Goal: Task Accomplishment & Management: Complete application form

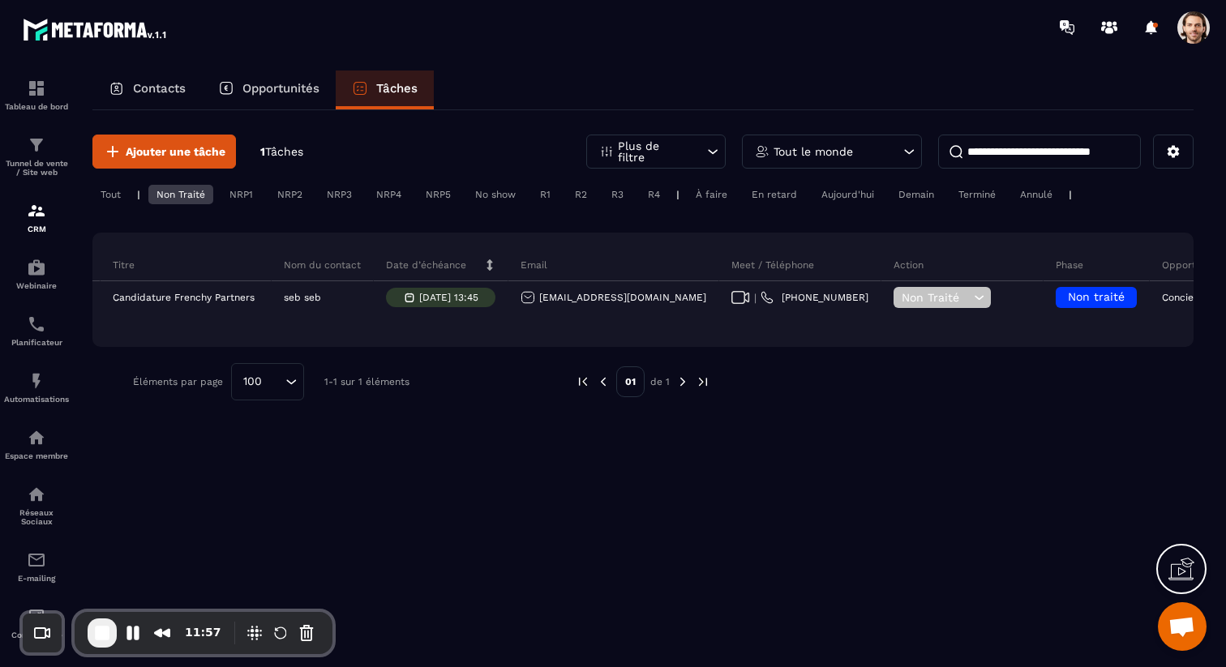
scroll to position [0, 91]
click at [307, 92] on p "Opportunités" at bounding box center [280, 88] width 77 height 15
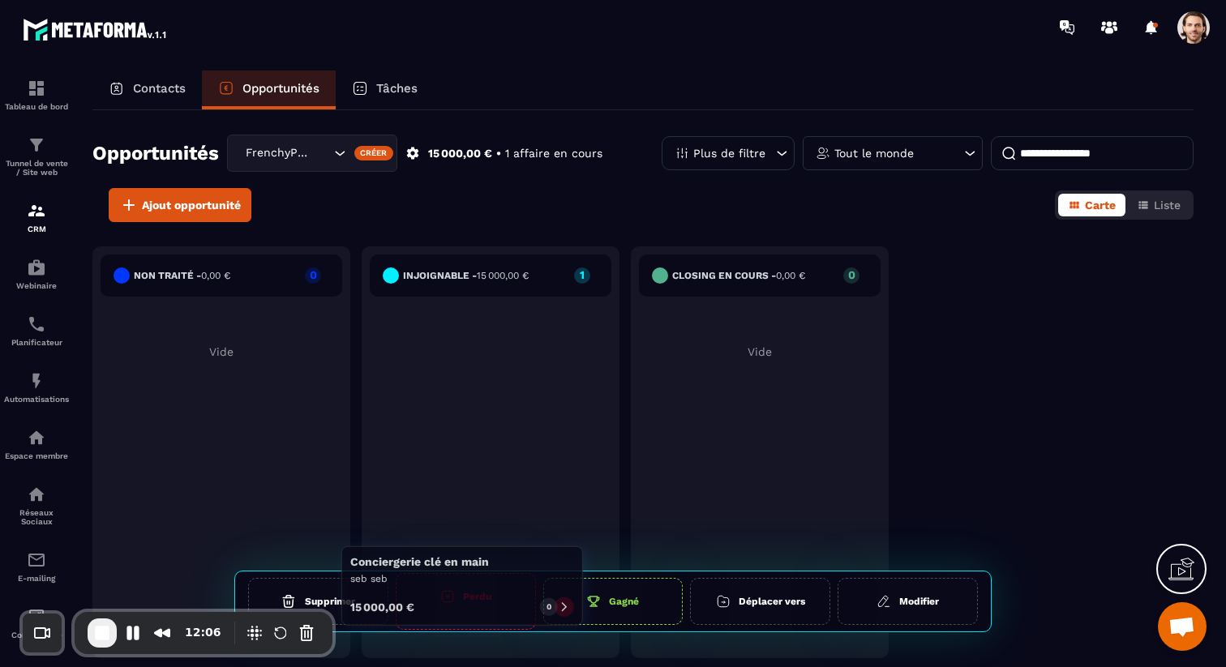
drag, startPoint x: 490, startPoint y: 358, endPoint x: 461, endPoint y: 598, distance: 241.6
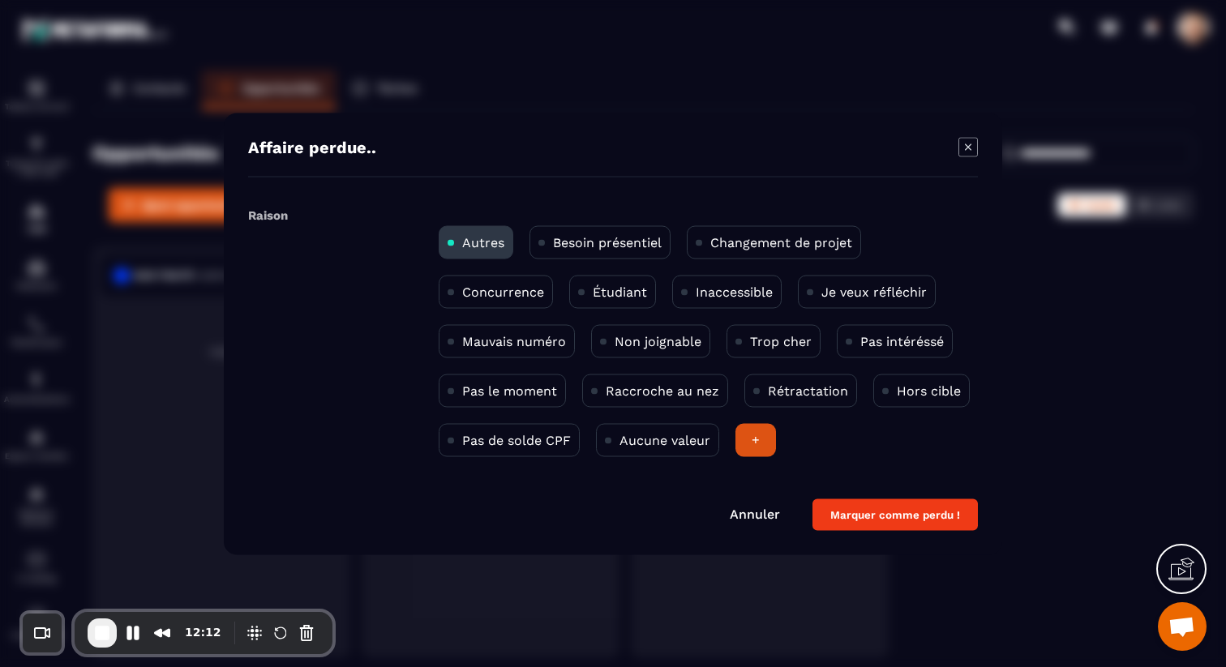
click at [757, 443] on div "+" at bounding box center [755, 439] width 41 height 33
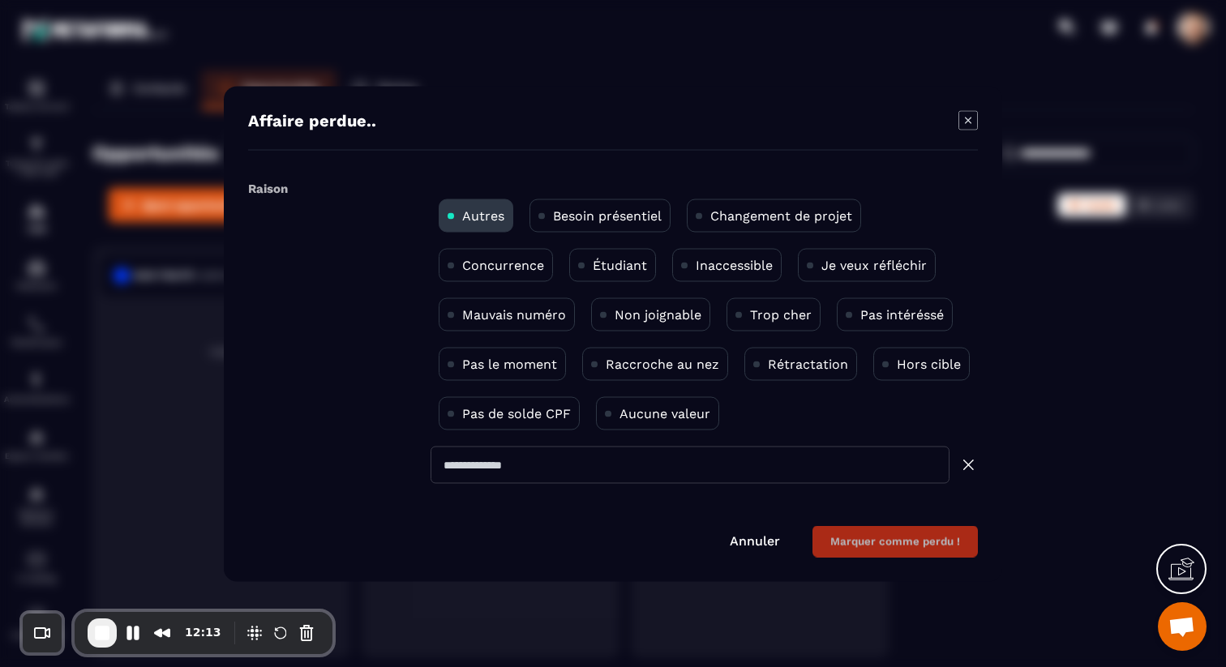
click at [564, 459] on input "Modal window" at bounding box center [689, 464] width 519 height 37
click at [970, 466] on icon "Modal window" at bounding box center [968, 464] width 9 height 9
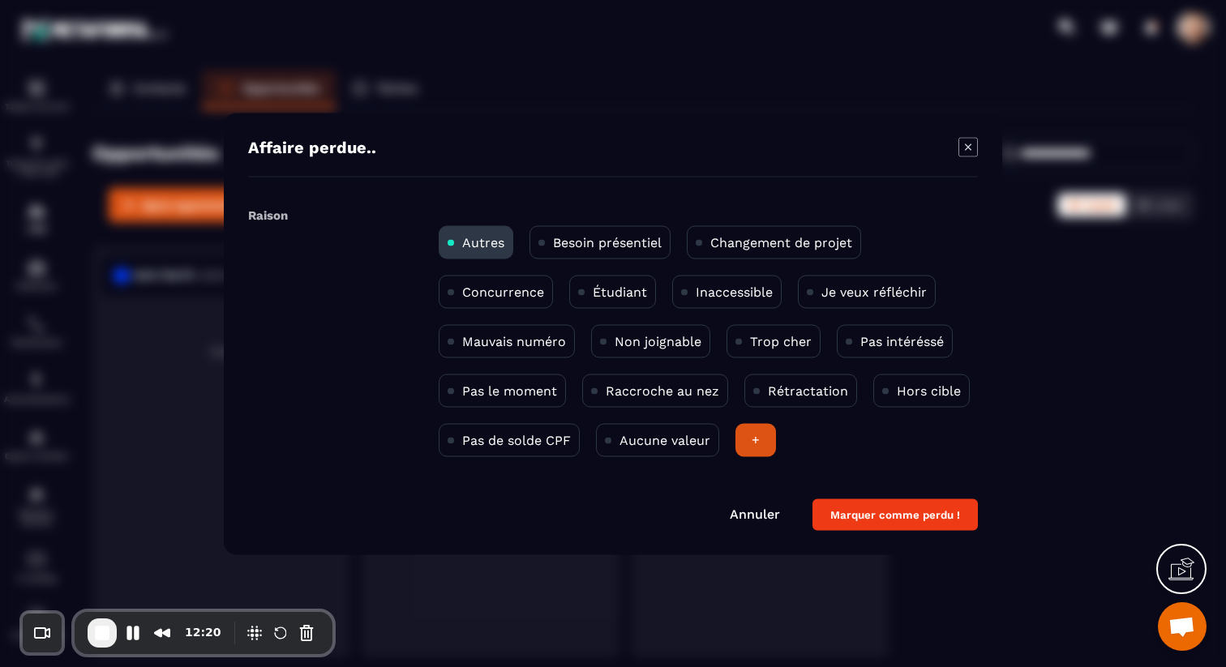
click at [547, 392] on p "Pas le moment" at bounding box center [509, 390] width 95 height 15
click at [922, 394] on p "Hors cible" at bounding box center [929, 390] width 64 height 15
drag, startPoint x: 815, startPoint y: 383, endPoint x: 786, endPoint y: 400, distance: 33.8
click at [815, 383] on p "Rétractation" at bounding box center [808, 390] width 80 height 15
click at [762, 439] on div "+" at bounding box center [755, 439] width 41 height 33
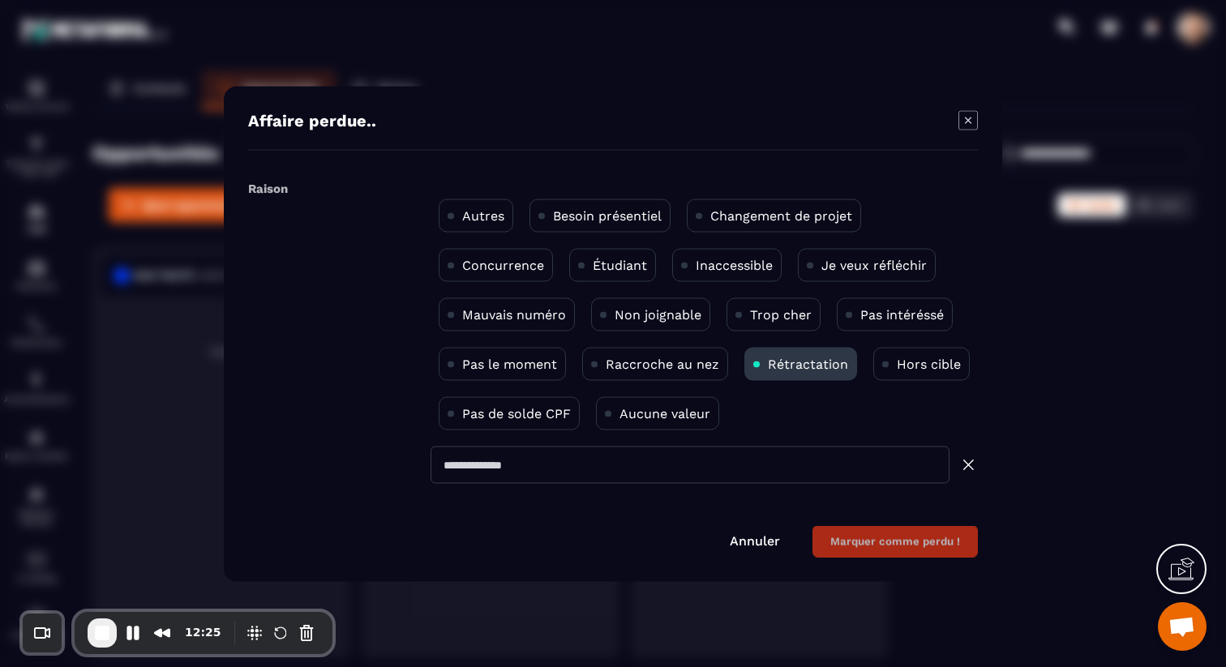
click at [969, 469] on icon "Modal window" at bounding box center [968, 464] width 19 height 19
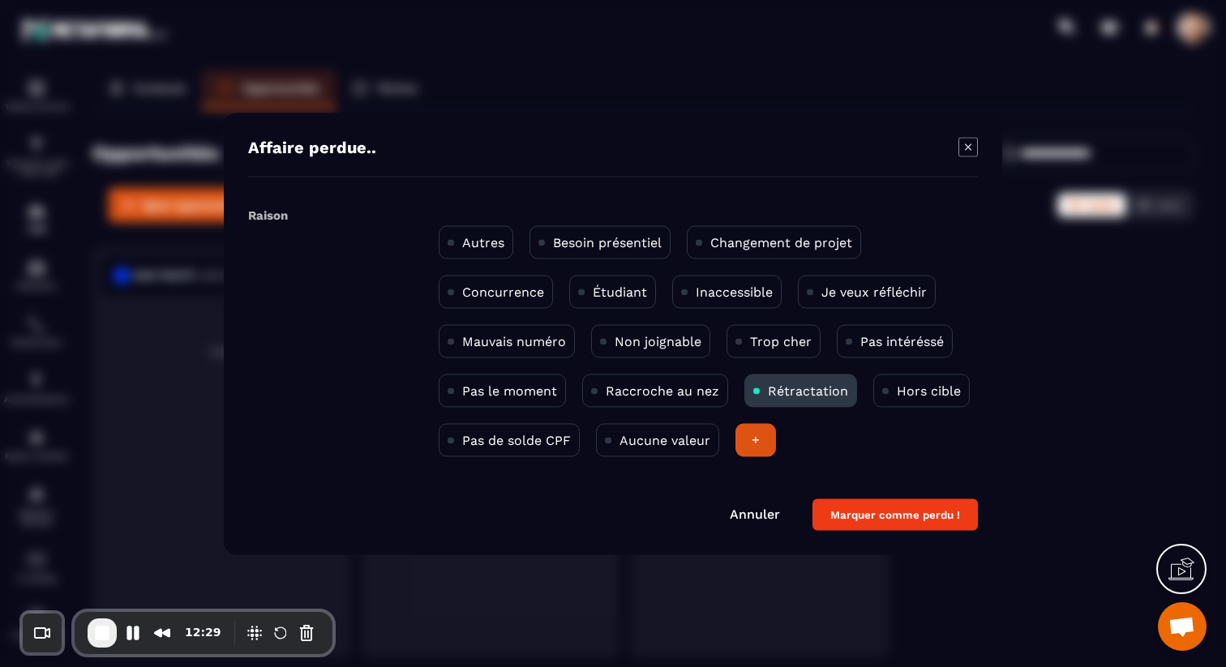
click at [783, 347] on p "Trop cher" at bounding box center [781, 340] width 62 height 15
click at [783, 316] on div "Autres Besoin présentiel Changement de projet Concurrence Étudiant Inaccessible…" at bounding box center [703, 332] width 547 height 263
click at [966, 143] on icon "Modal window" at bounding box center [967, 146] width 19 height 19
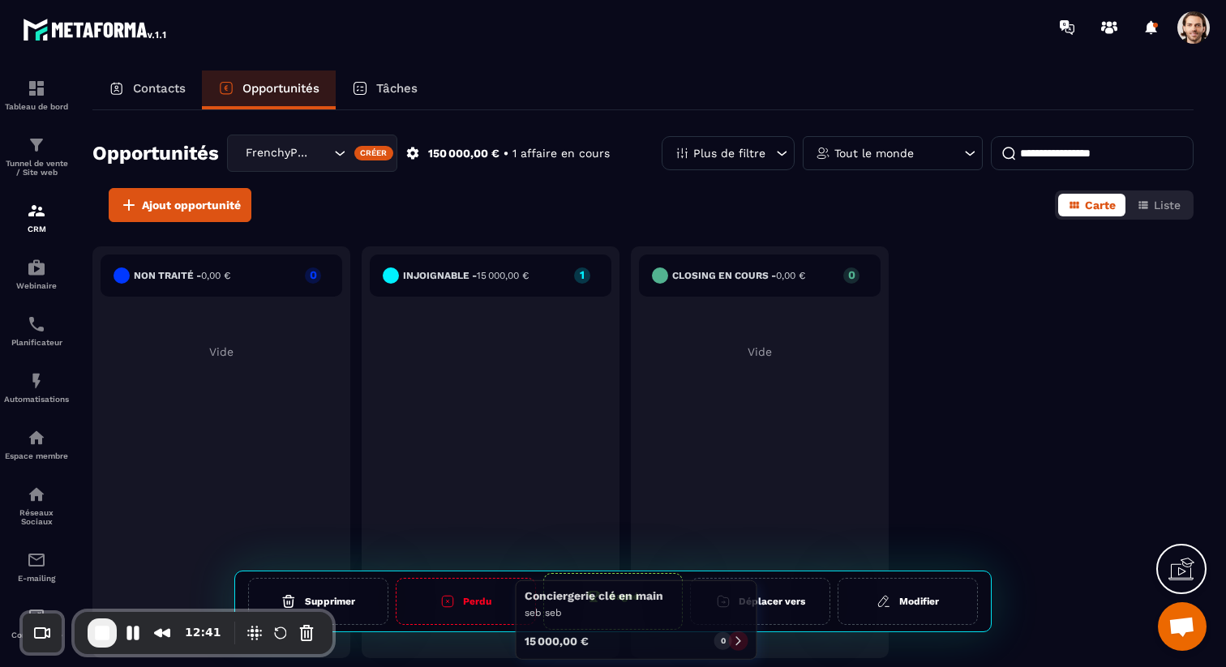
drag, startPoint x: 452, startPoint y: 327, endPoint x: 597, endPoint y: 601, distance: 309.7
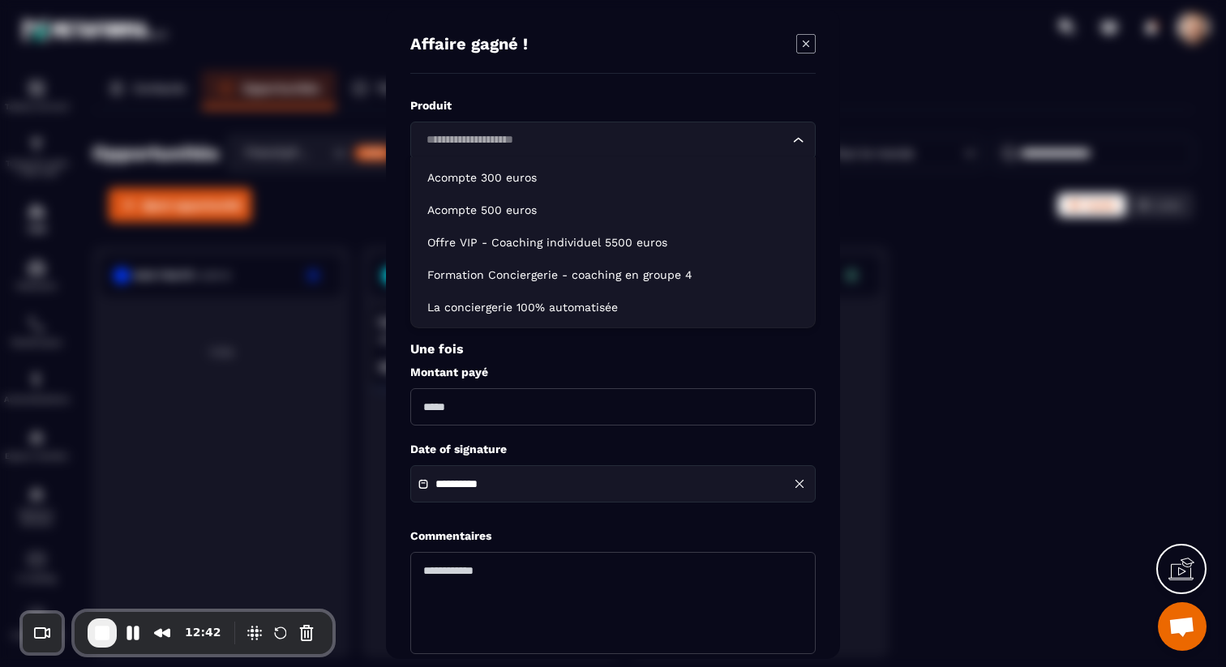
click at [554, 138] on input "Search for option" at bounding box center [605, 140] width 368 height 18
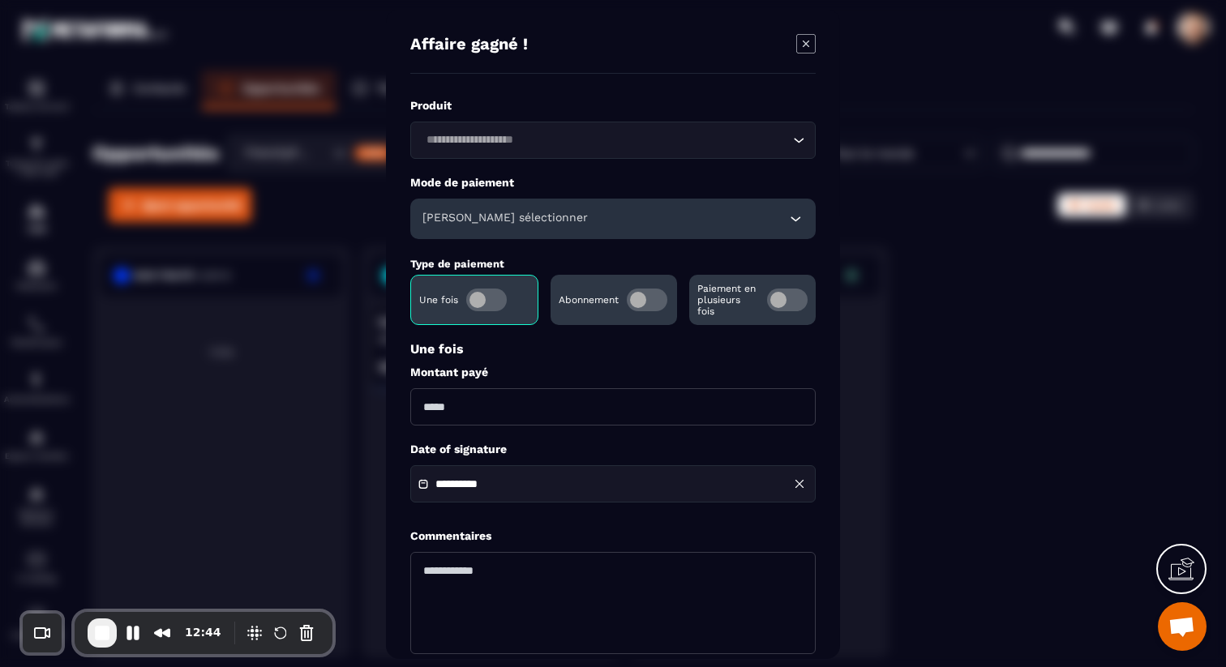
click at [561, 103] on label "Produit" at bounding box center [612, 104] width 405 height 15
click at [567, 214] on div "[PERSON_NAME] sélectionner" at bounding box center [612, 218] width 405 height 41
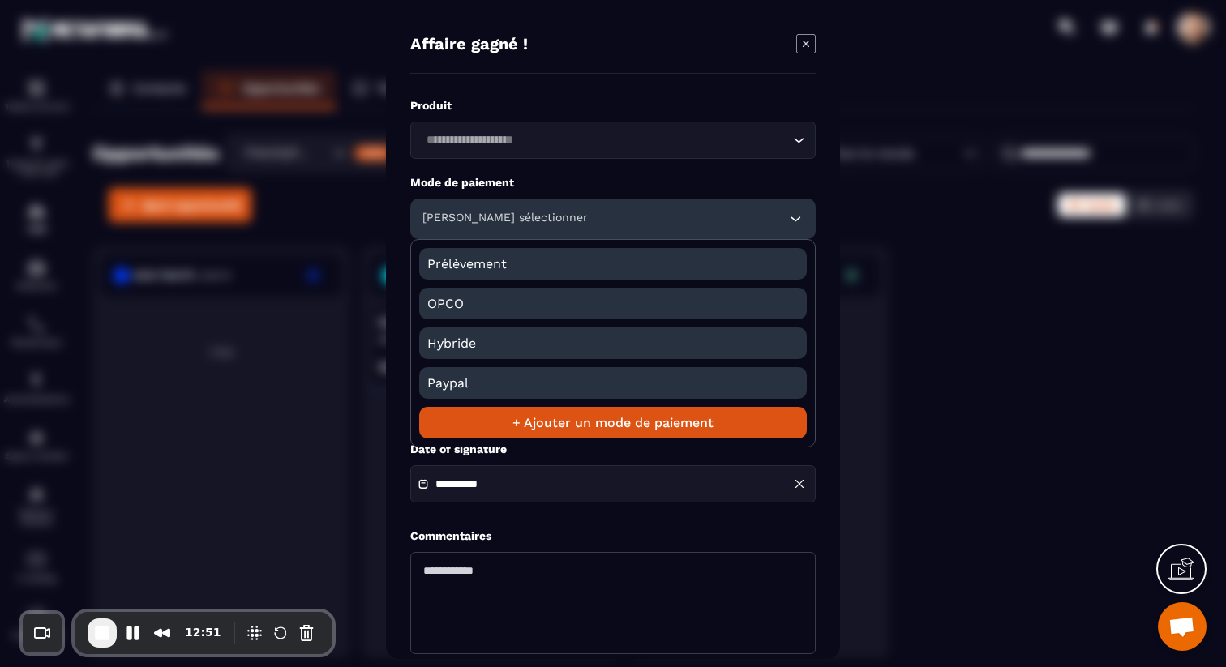
click at [548, 422] on li "+ Ajouter un mode de paiement" at bounding box center [612, 422] width 387 height 32
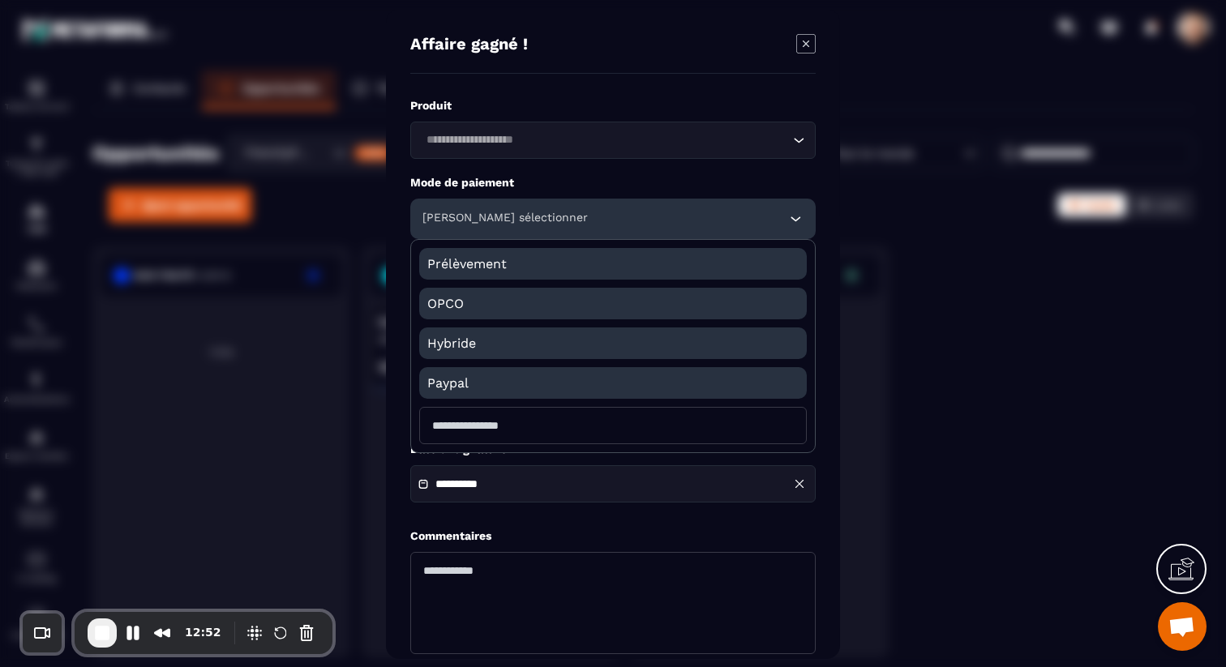
click at [524, 428] on input "Modal window" at bounding box center [612, 424] width 387 height 37
type input "********"
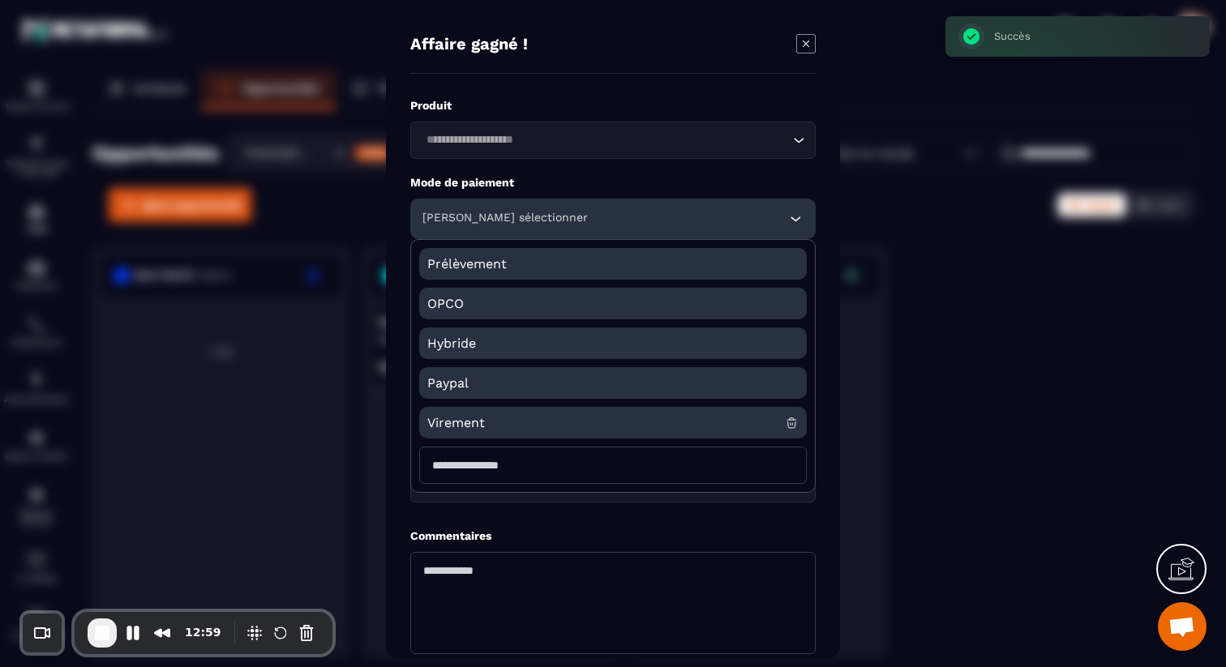
click at [525, 426] on span "Virement" at bounding box center [605, 422] width 357 height 32
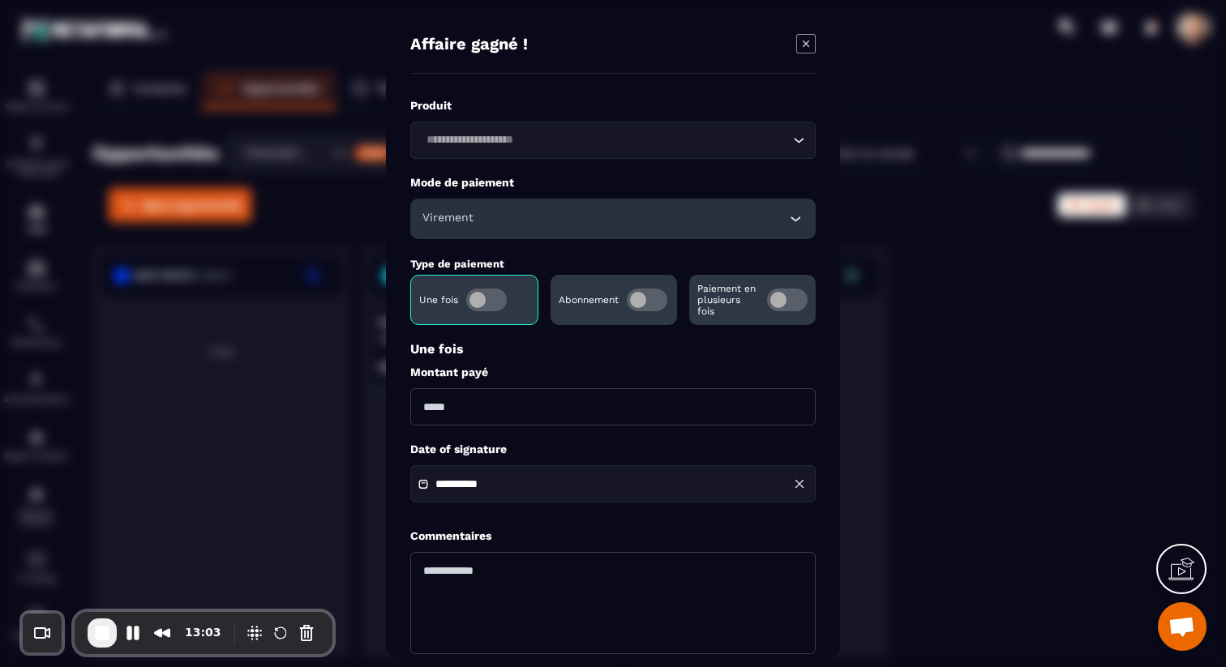
click at [760, 294] on div "Paiement en plusieurs fois" at bounding box center [752, 299] width 126 height 50
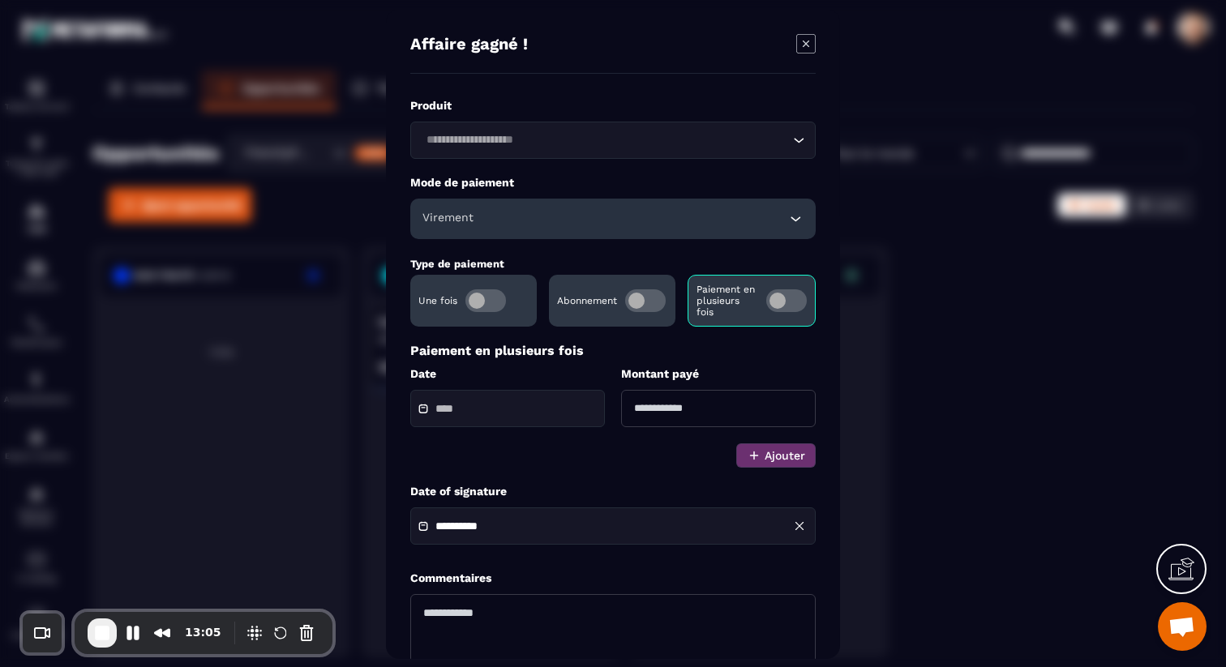
click at [471, 407] on input "Modal window" at bounding box center [491, 408] width 113 height 12
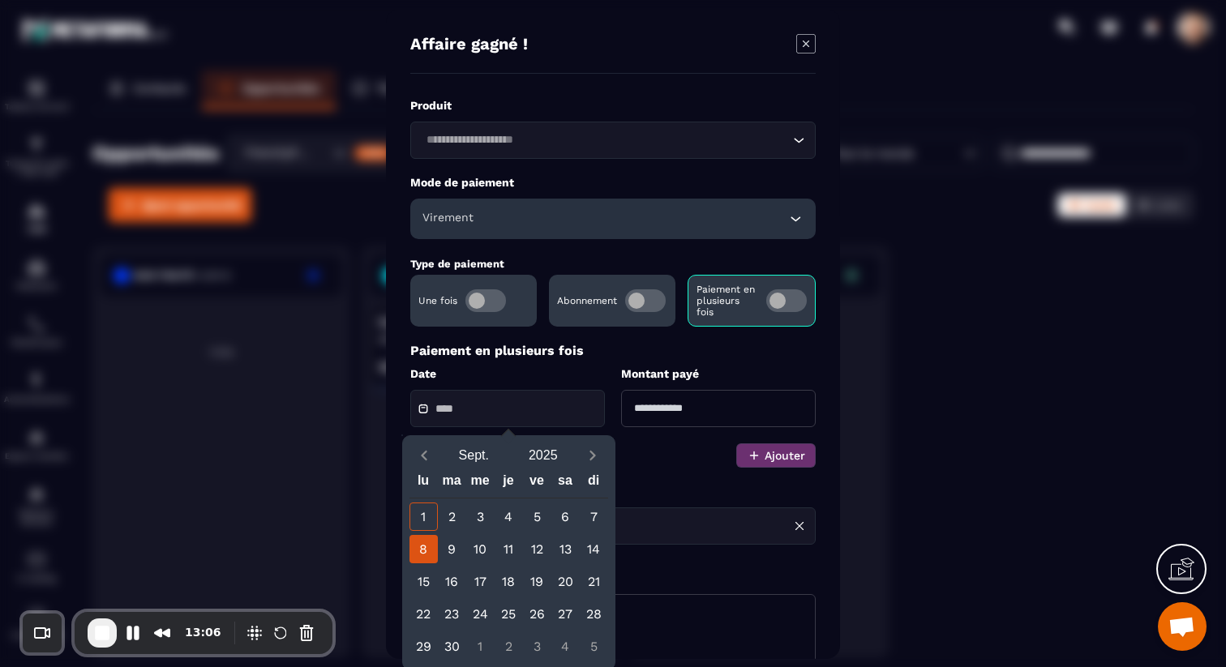
click at [425, 520] on div "1" at bounding box center [423, 517] width 28 height 28
type input "**********"
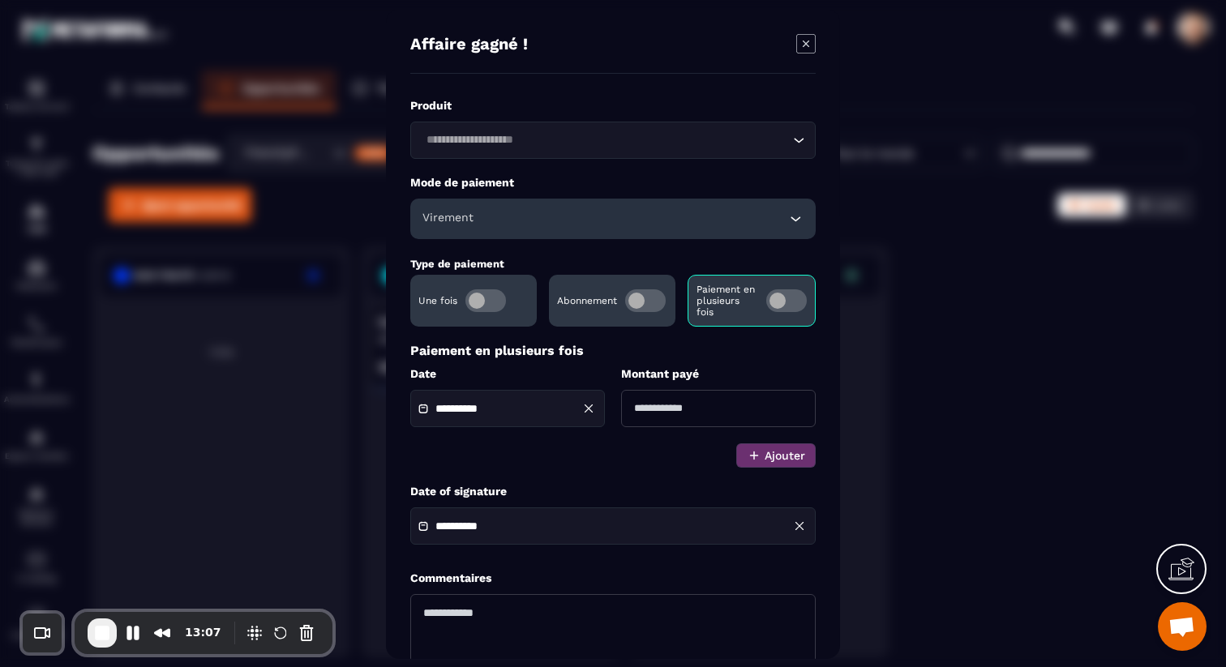
click at [691, 417] on input "Modal window" at bounding box center [718, 407] width 195 height 37
type input "****"
click at [760, 457] on icon "Modal window" at bounding box center [754, 454] width 15 height 15
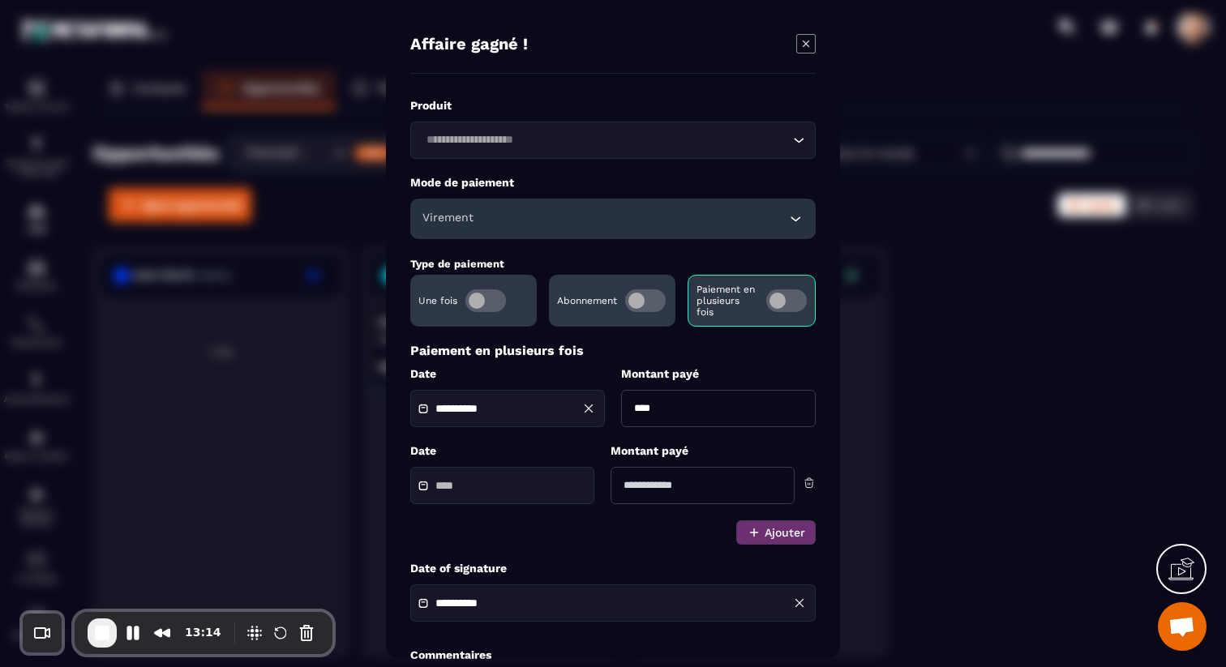
click at [521, 484] on input "Modal window" at bounding box center [491, 485] width 113 height 12
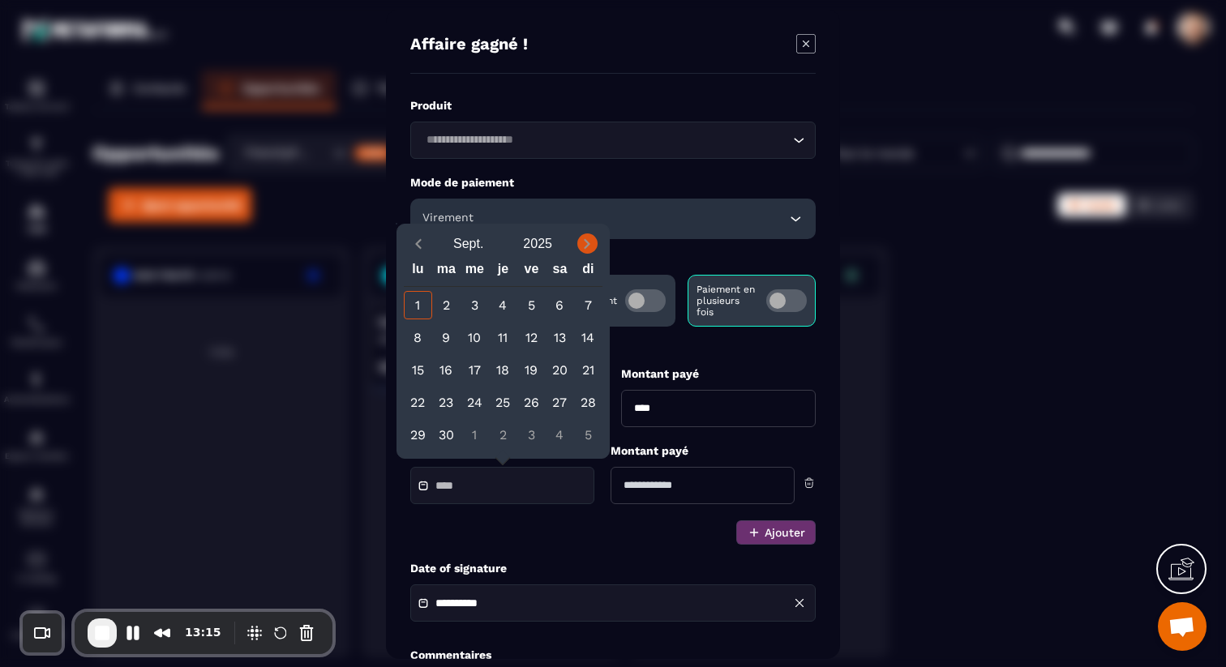
click at [585, 236] on icon "Next month" at bounding box center [587, 244] width 16 height 16
click at [467, 309] on div "1" at bounding box center [474, 305] width 28 height 28
type input "**********"
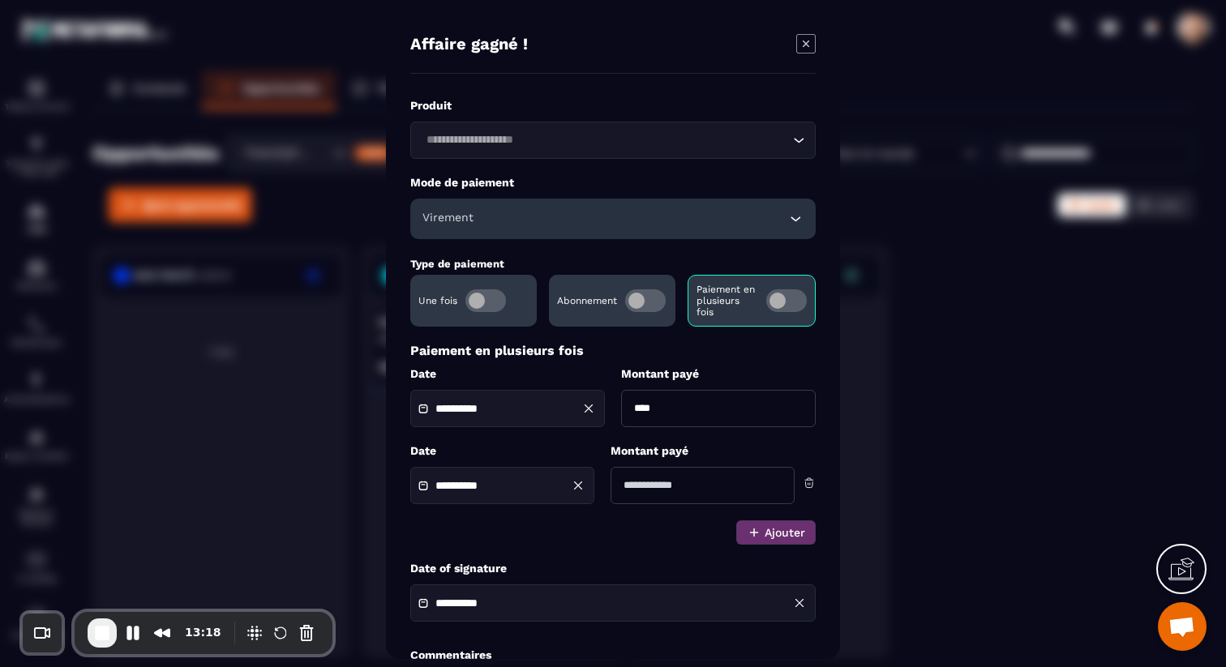
click at [661, 487] on input "Modal window" at bounding box center [702, 484] width 184 height 37
type input "****"
click at [678, 451] on label "Montant payé" at bounding box center [702, 450] width 184 height 15
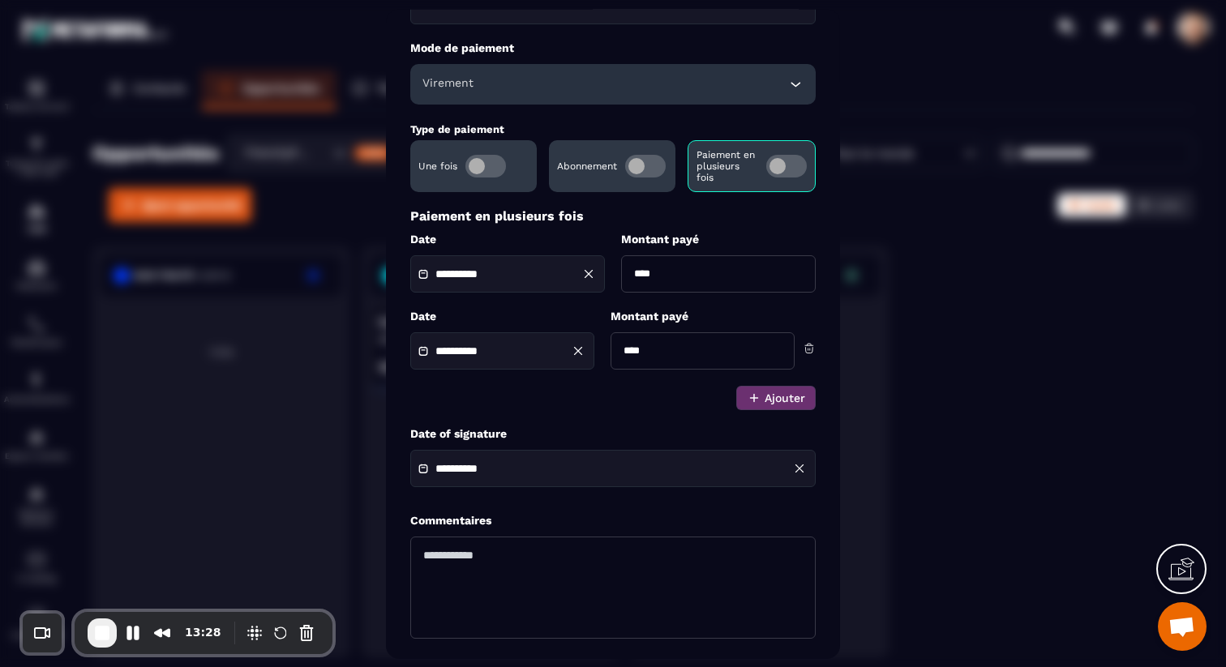
scroll to position [168, 0]
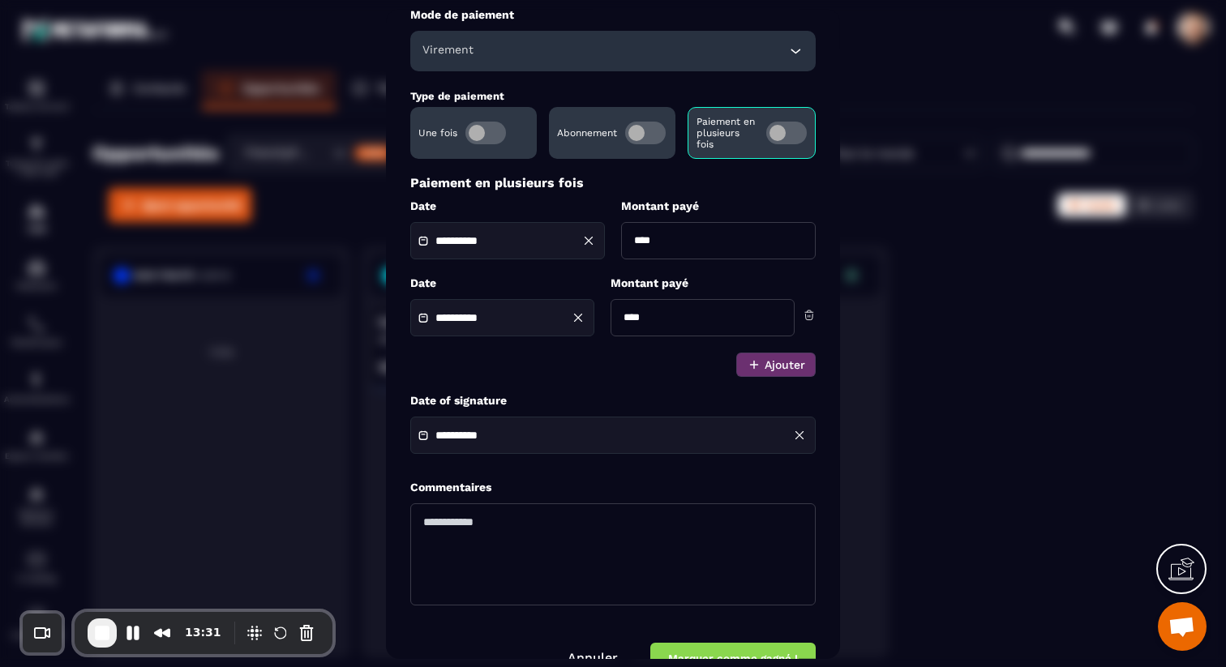
click at [524, 537] on textarea "Modal window" at bounding box center [612, 554] width 405 height 102
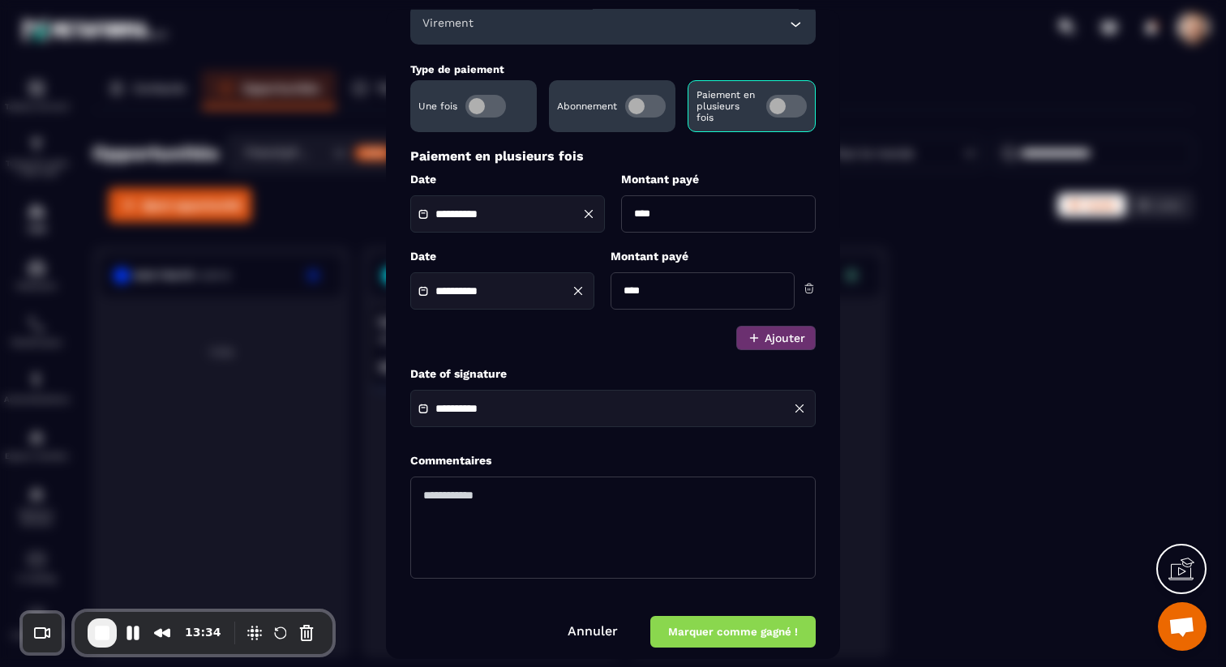
scroll to position [0, 0]
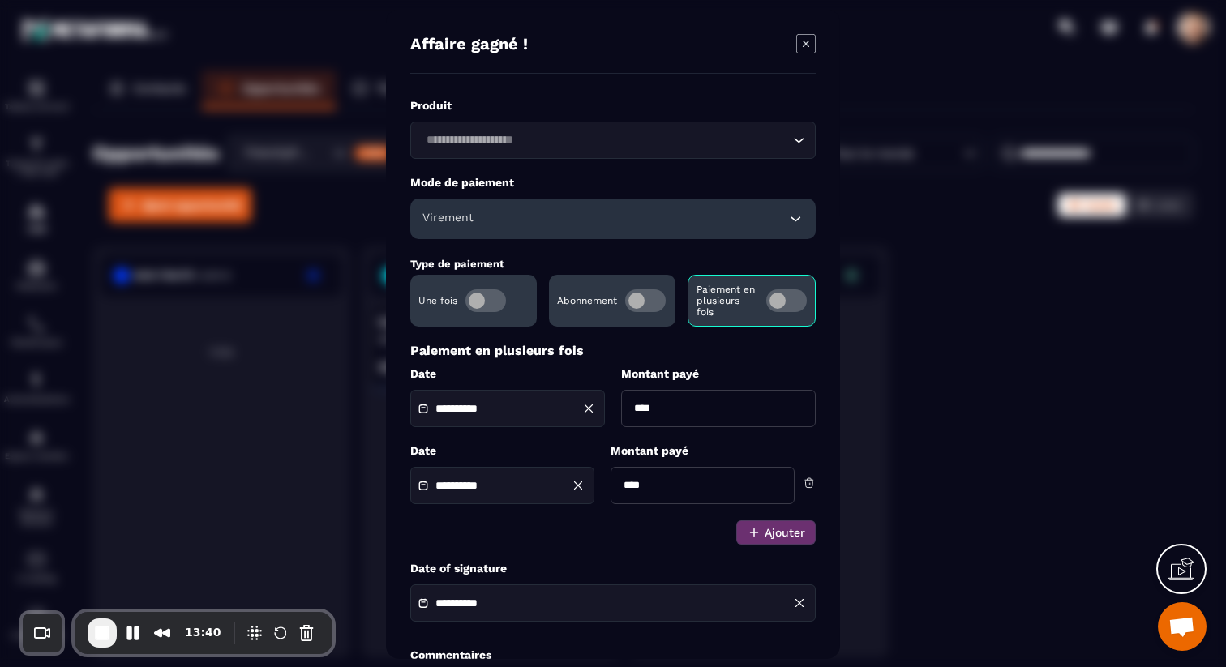
click at [807, 45] on icon "Modal window" at bounding box center [806, 43] width 6 height 6
